Goal: Task Accomplishment & Management: Use online tool/utility

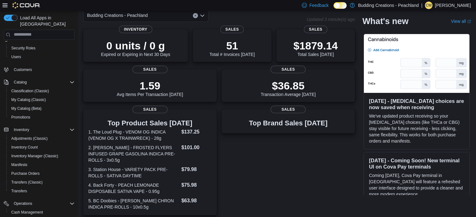
scroll to position [60, 0]
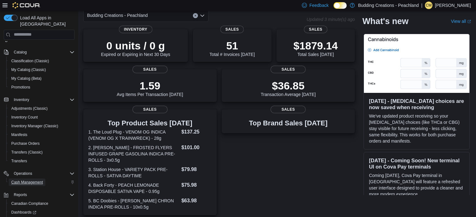
click at [37, 179] on span "Cash Management" at bounding box center [27, 183] width 32 height 8
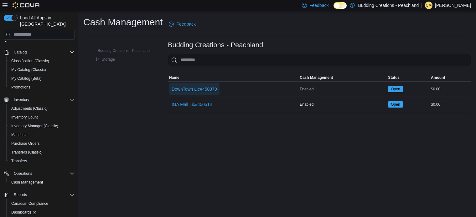
click at [202, 91] on span "DownTown Lic#450370" at bounding box center [194, 89] width 45 height 6
click at [199, 104] on span "IGA Mall Lic#450514" at bounding box center [192, 104] width 40 height 6
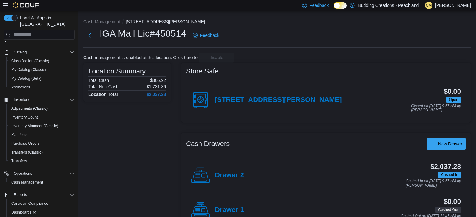
click at [224, 174] on h4 "Drawer 2" at bounding box center [229, 176] width 29 height 8
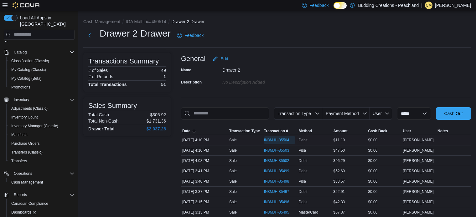
click at [275, 142] on span "IN8MJH-85504" at bounding box center [276, 140] width 25 height 5
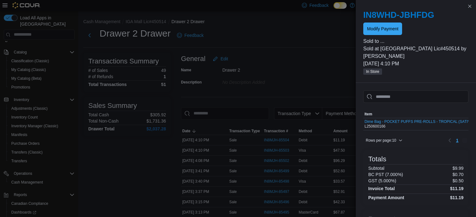
scroll to position [60, 0]
click at [380, 33] on span "Modify Payment" at bounding box center [382, 28] width 31 height 13
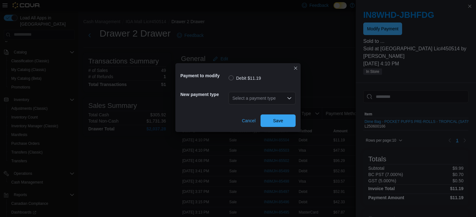
click at [287, 97] on icon "Open list of options" at bounding box center [289, 98] width 5 height 5
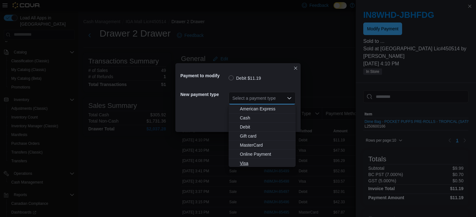
click at [247, 164] on span "Visa" at bounding box center [266, 163] width 52 height 6
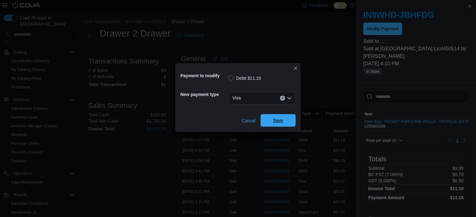
click at [278, 119] on span "Save" at bounding box center [278, 120] width 10 height 6
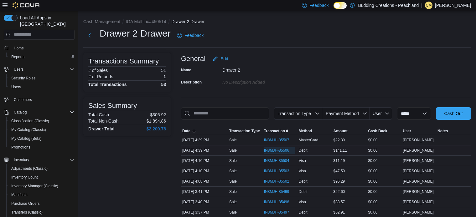
drag, startPoint x: 280, startPoint y: 151, endPoint x: 295, endPoint y: 151, distance: 15.0
click at [280, 151] on span "IN8MJH-85506" at bounding box center [276, 150] width 25 height 5
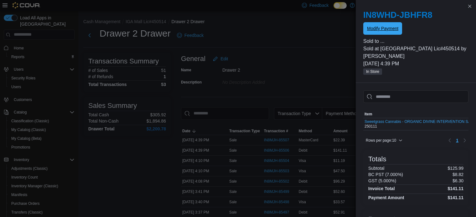
click at [386, 33] on span "Modify Payment" at bounding box center [382, 28] width 31 height 13
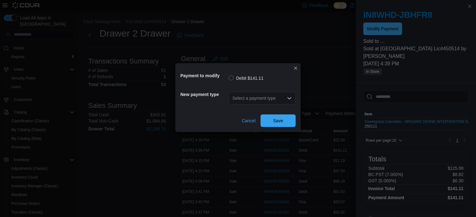
click at [253, 100] on div "Select a payment type" at bounding box center [261, 98] width 67 height 13
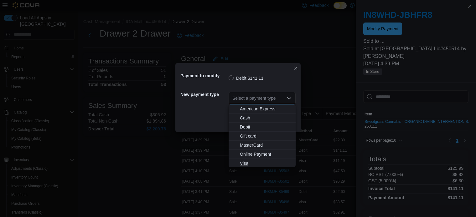
click at [244, 164] on span "Visa" at bounding box center [266, 163] width 52 height 6
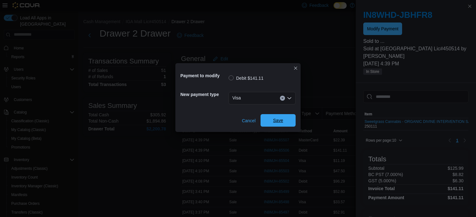
click at [289, 124] on span "Save" at bounding box center [278, 120] width 28 height 13
